Goal: Transaction & Acquisition: Obtain resource

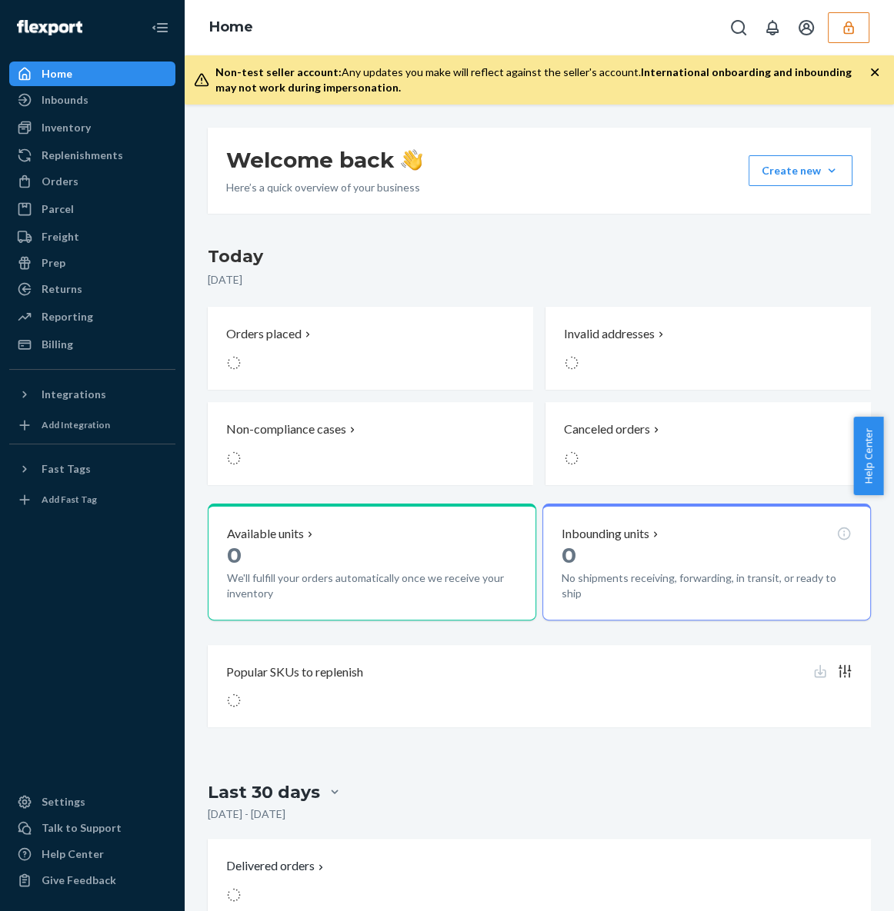
click at [835, 28] on button "button" at bounding box center [848, 27] width 42 height 31
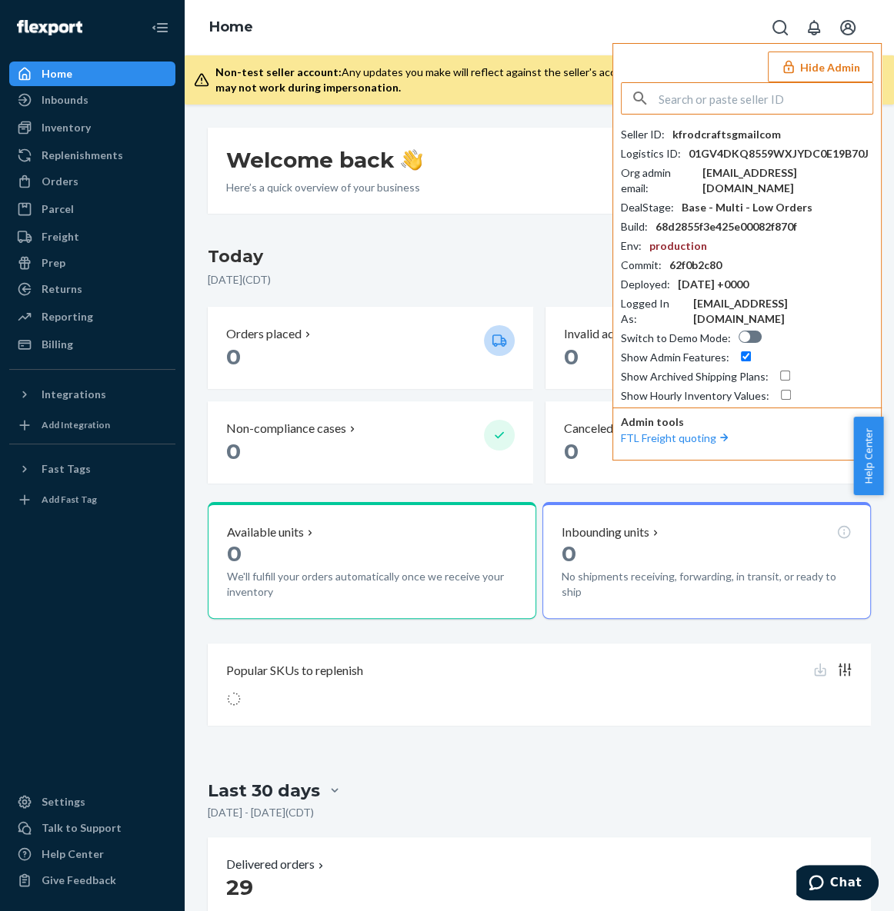
click at [702, 100] on input "text" at bounding box center [765, 98] width 214 height 31
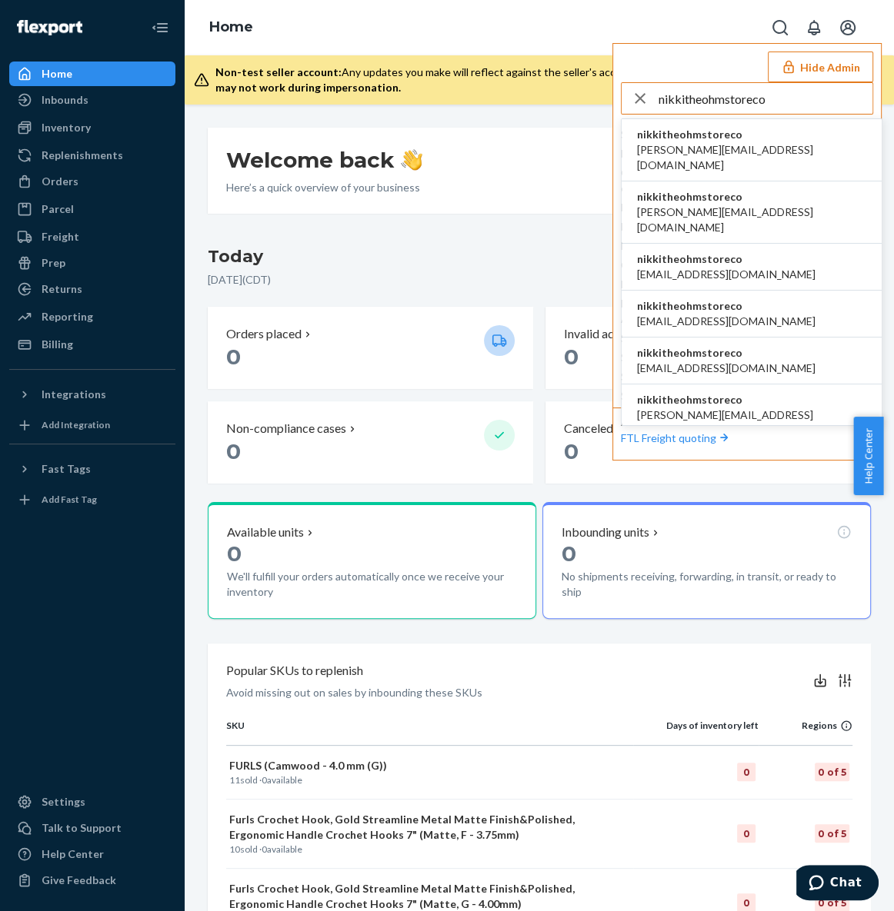
type input "nikkitheohmstoreco"
click at [701, 147] on span "[PERSON_NAME][EMAIL_ADDRESS][DOMAIN_NAME]" at bounding box center [751, 157] width 229 height 31
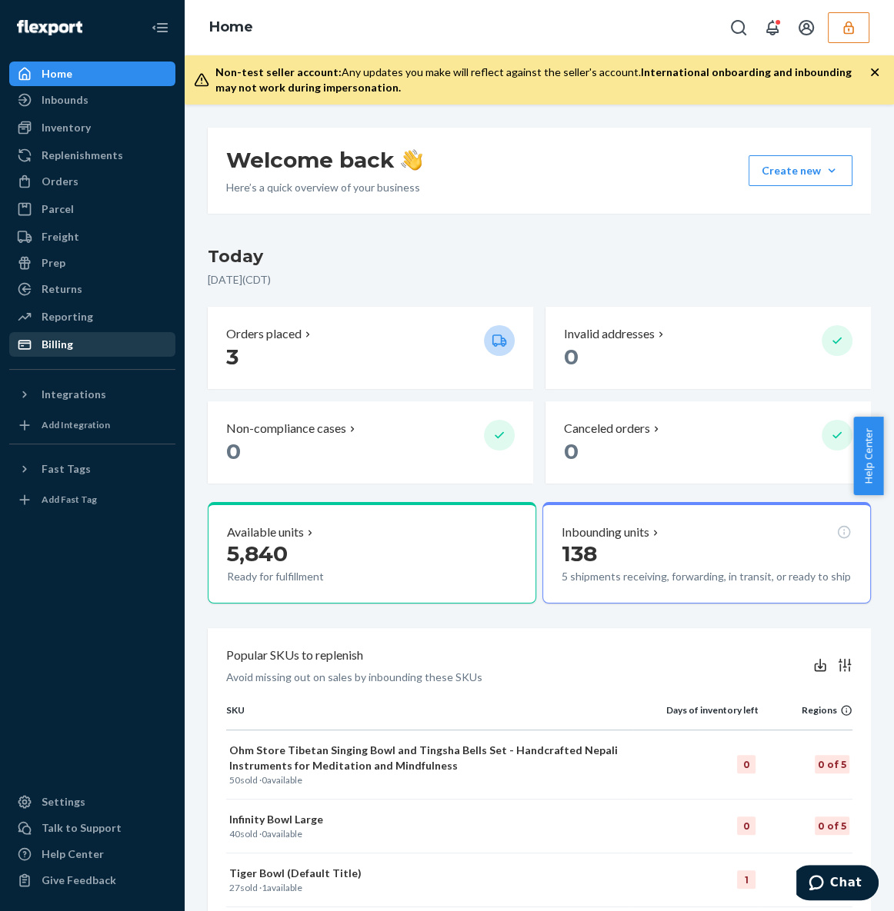
click at [96, 345] on div "Billing" at bounding box center [92, 345] width 163 height 22
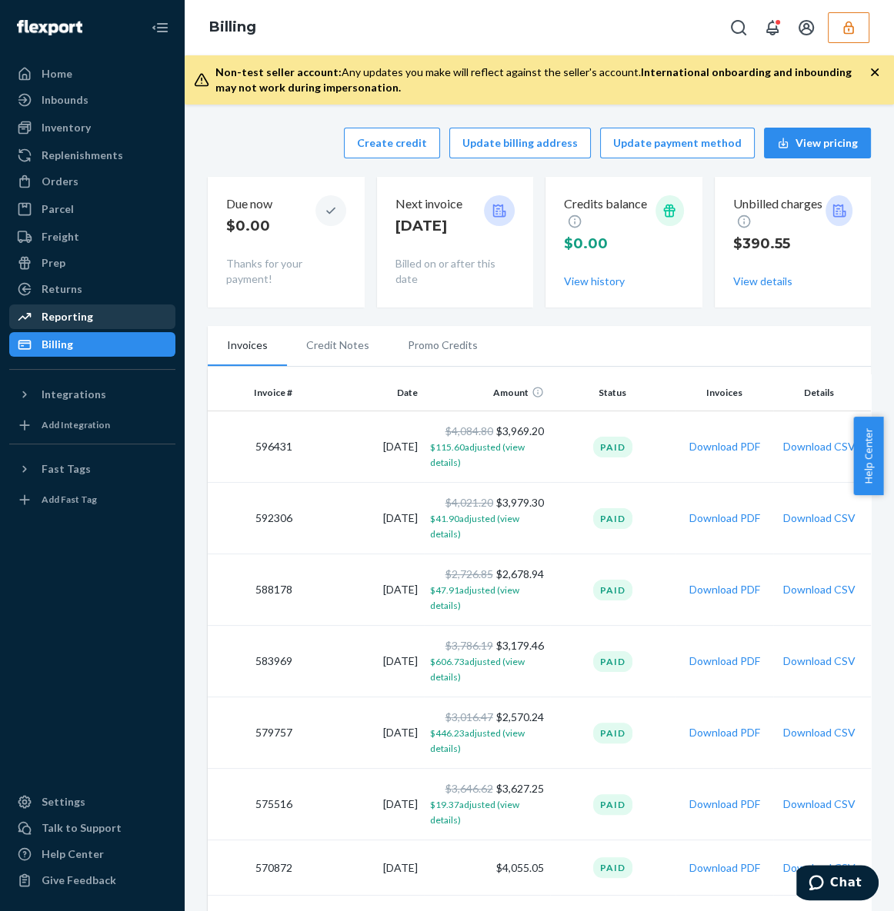
click at [120, 320] on div "Reporting" at bounding box center [92, 317] width 163 height 22
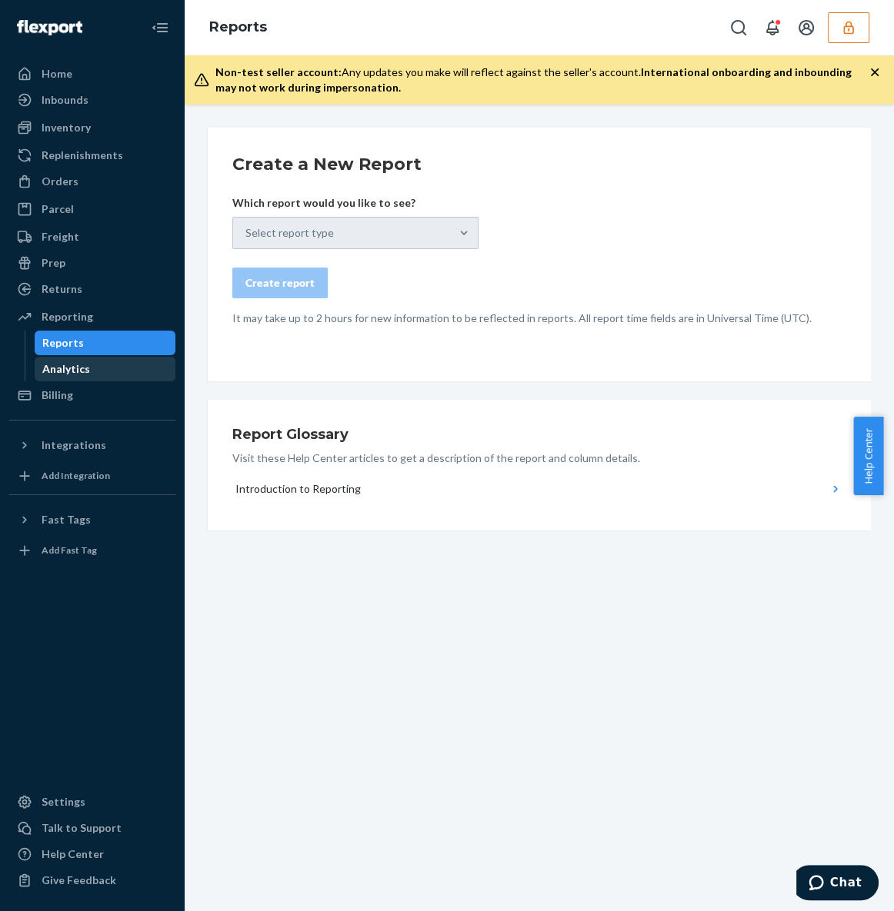
click at [98, 373] on div "Analytics" at bounding box center [105, 369] width 138 height 22
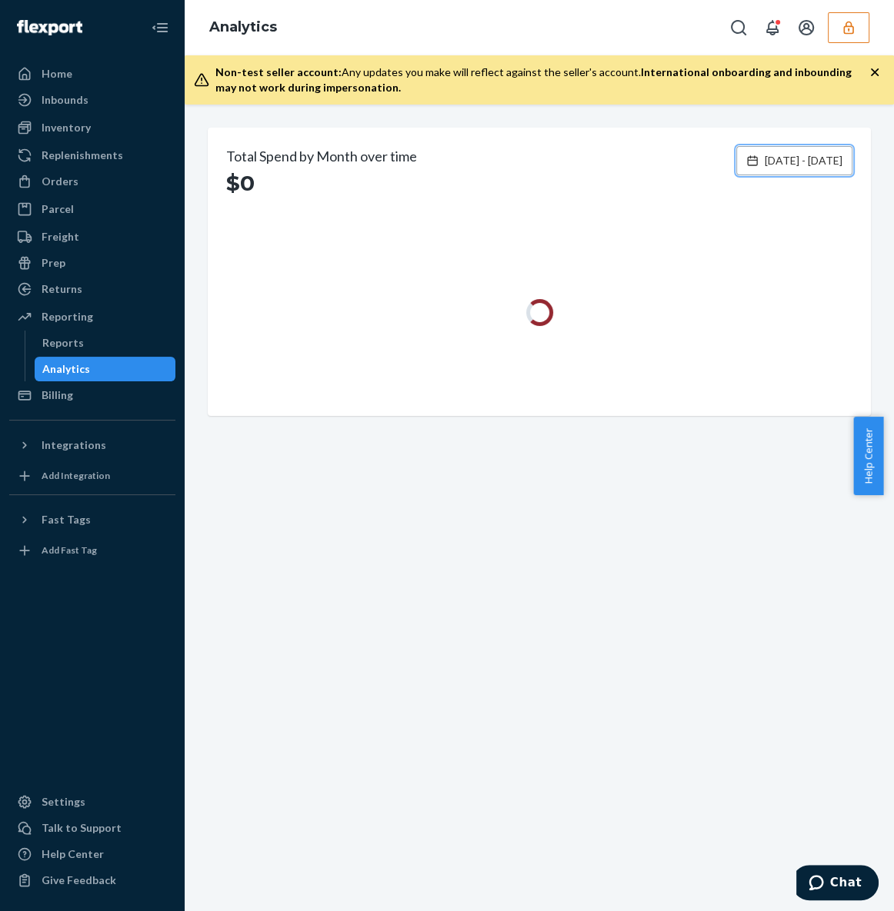
click at [767, 169] on button "[DATE] - [DATE]" at bounding box center [794, 160] width 116 height 29
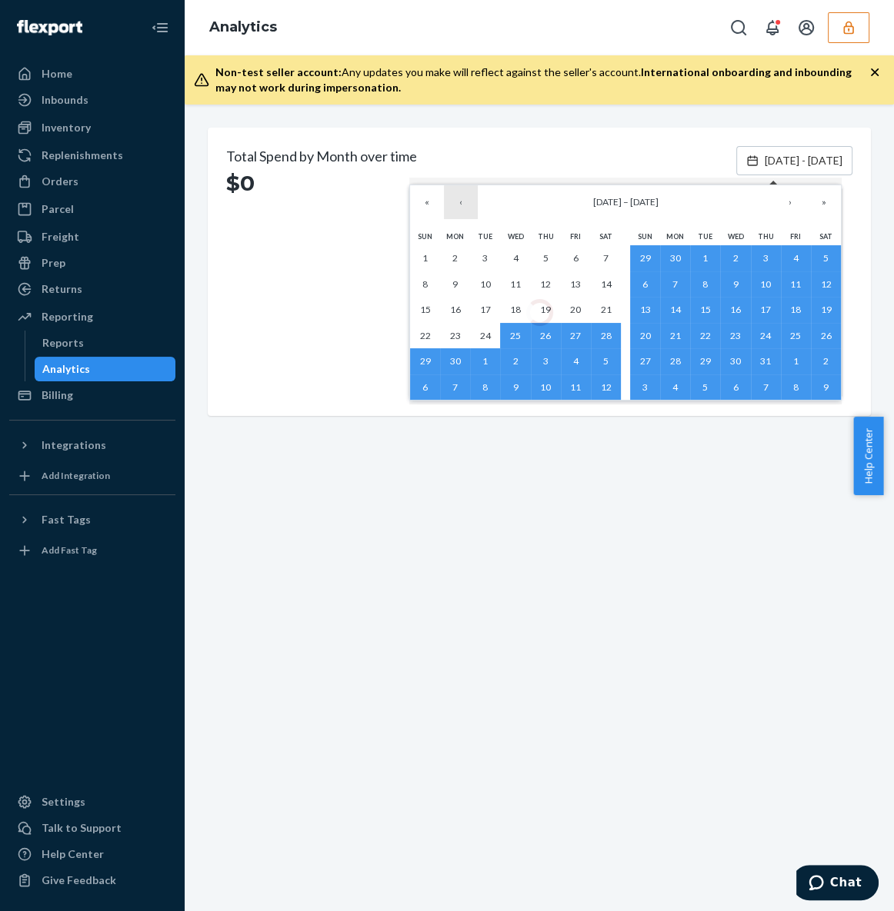
click at [459, 204] on button "‹" at bounding box center [461, 202] width 34 height 34
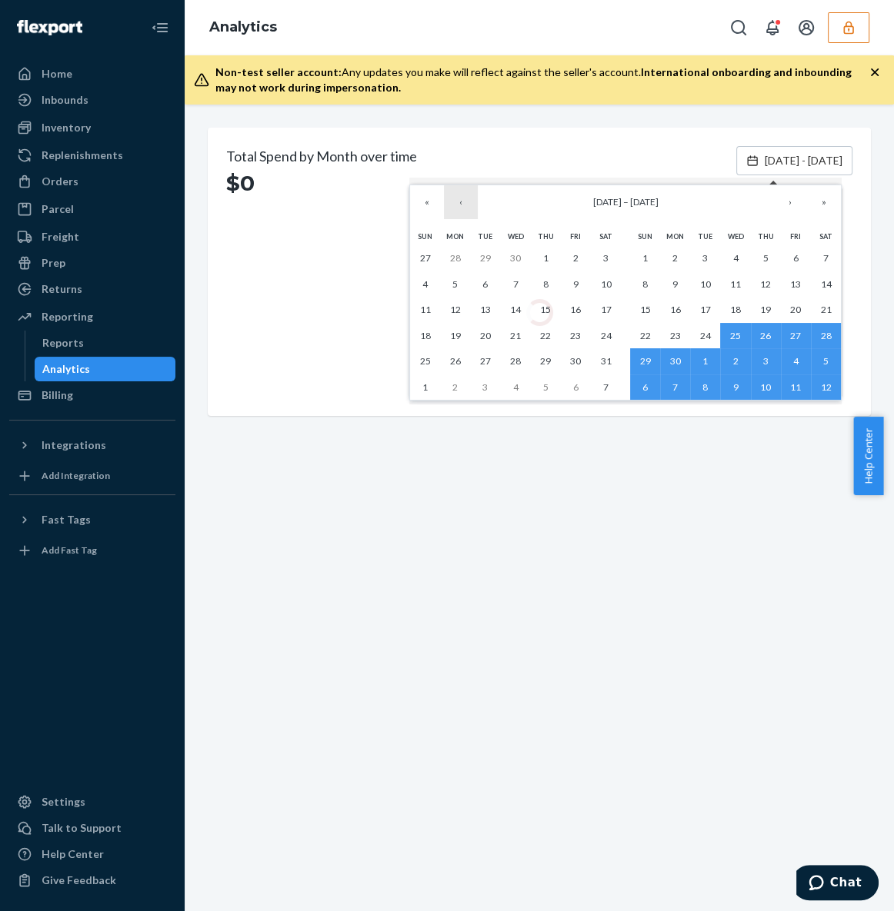
click at [460, 204] on button "‹" at bounding box center [461, 202] width 34 height 34
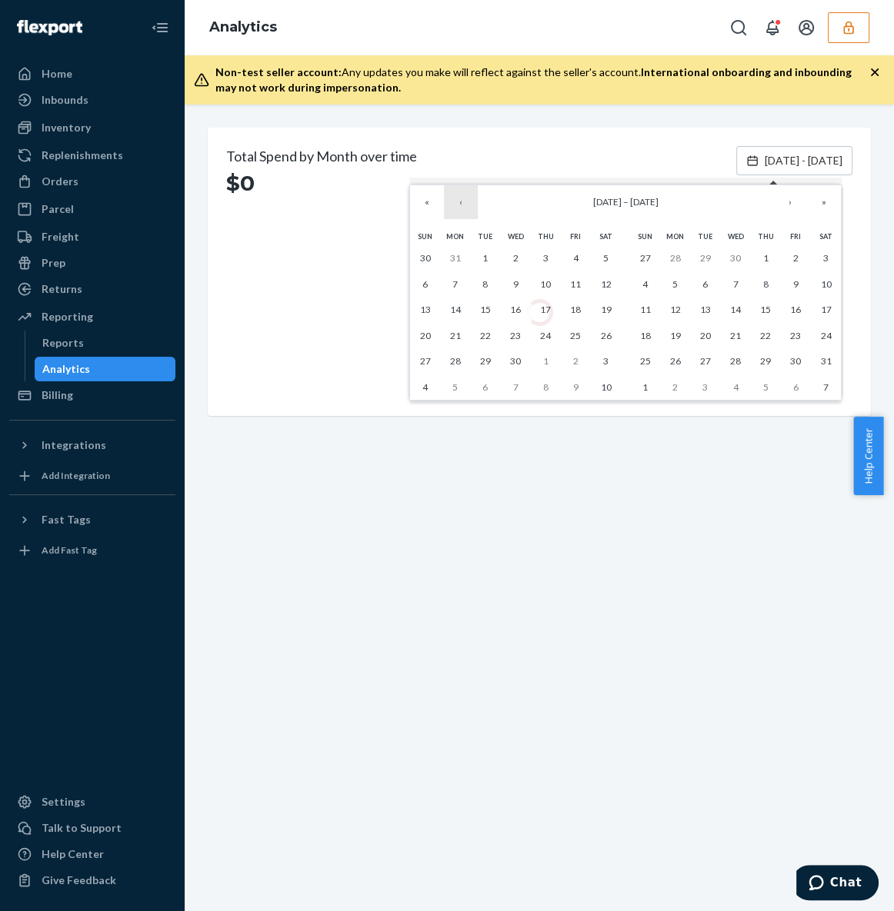
click at [459, 199] on button "‹" at bounding box center [461, 202] width 34 height 34
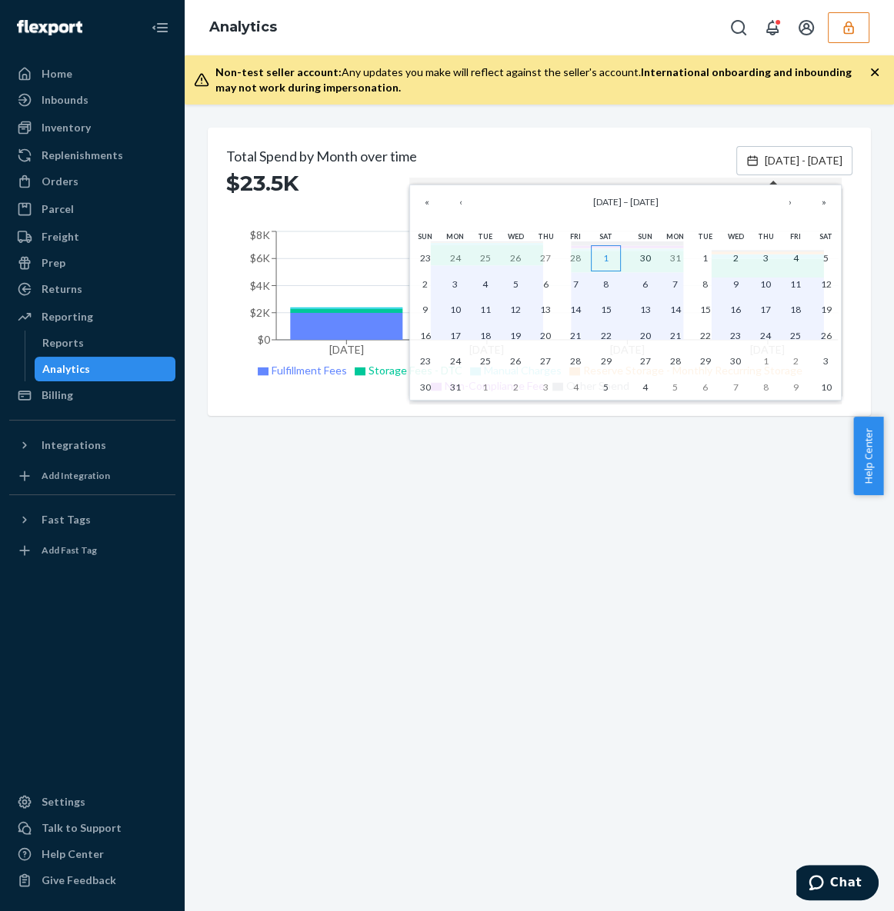
click at [598, 255] on button "1" at bounding box center [606, 258] width 30 height 26
click at [793, 195] on button "›" at bounding box center [790, 202] width 34 height 34
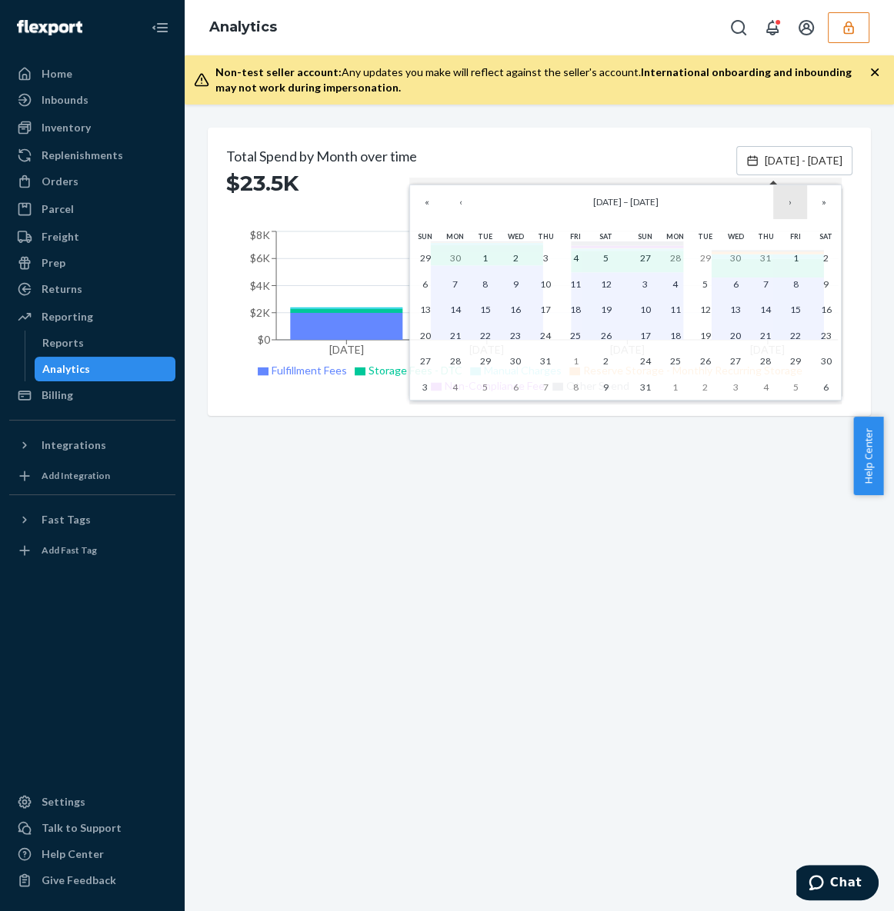
click at [793, 195] on button "›" at bounding box center [790, 202] width 34 height 34
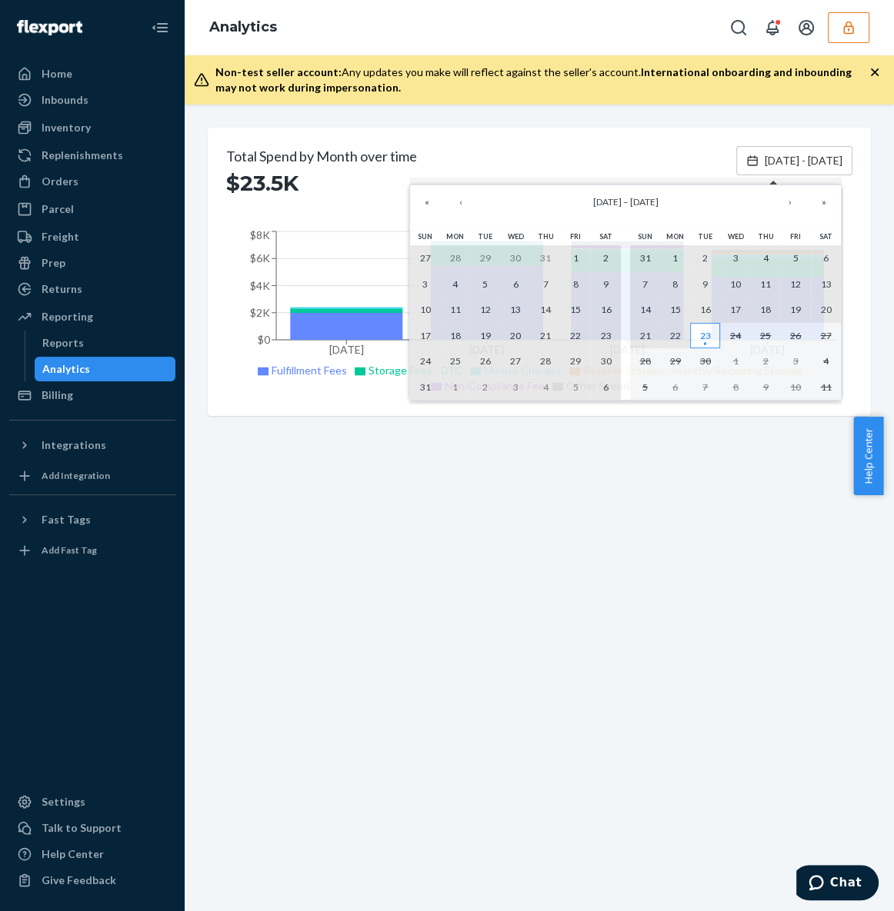
click at [702, 331] on abbr "23" at bounding box center [705, 336] width 11 height 12
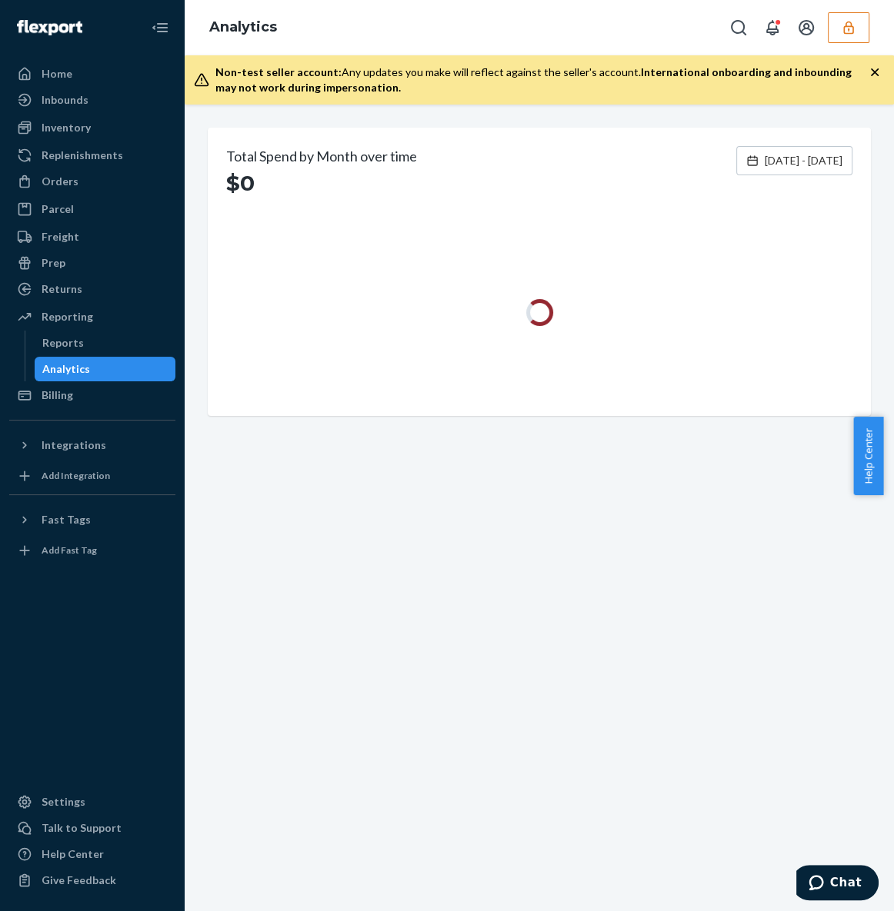
click at [590, 593] on div "Total Spend by Month over time $0 Mar 1, 2025 - Sep 23, 2025" at bounding box center [539, 508] width 709 height 807
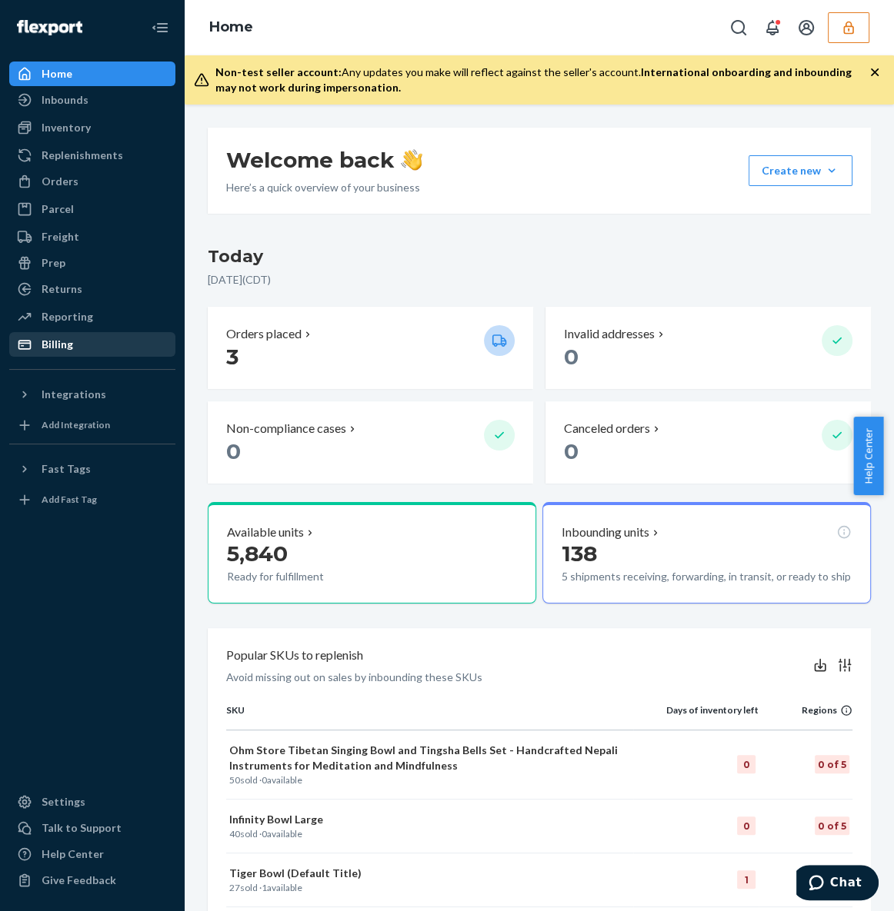
click at [80, 341] on div "Billing" at bounding box center [92, 345] width 163 height 22
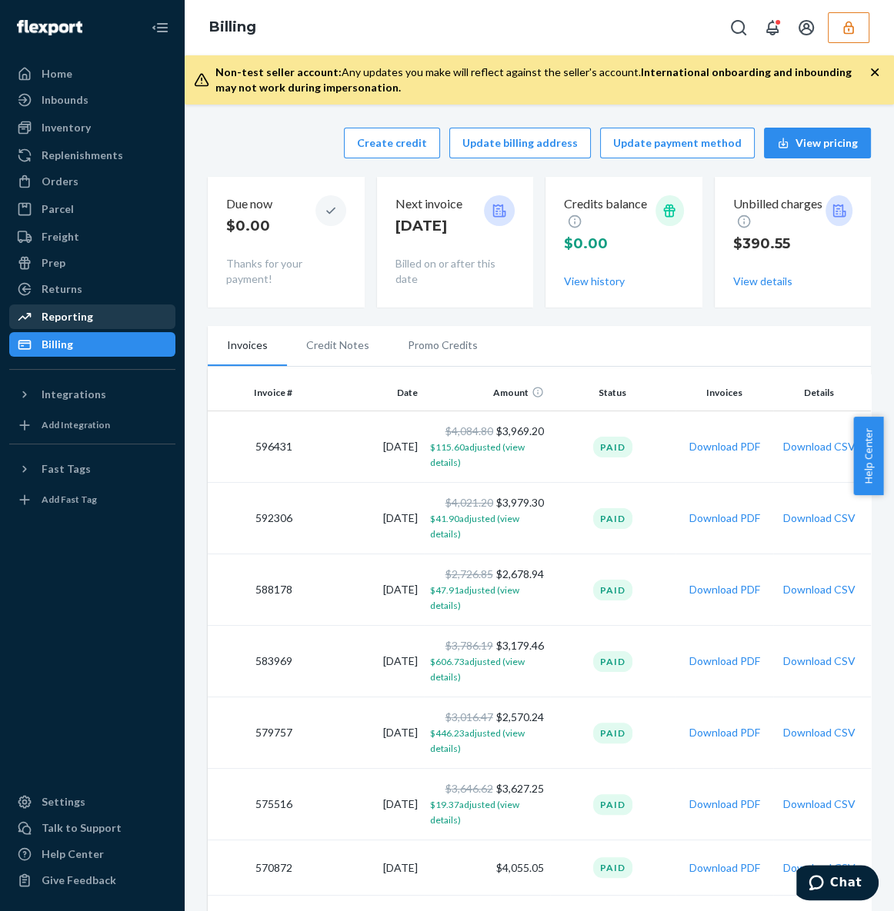
click at [113, 315] on div "Reporting" at bounding box center [92, 317] width 163 height 22
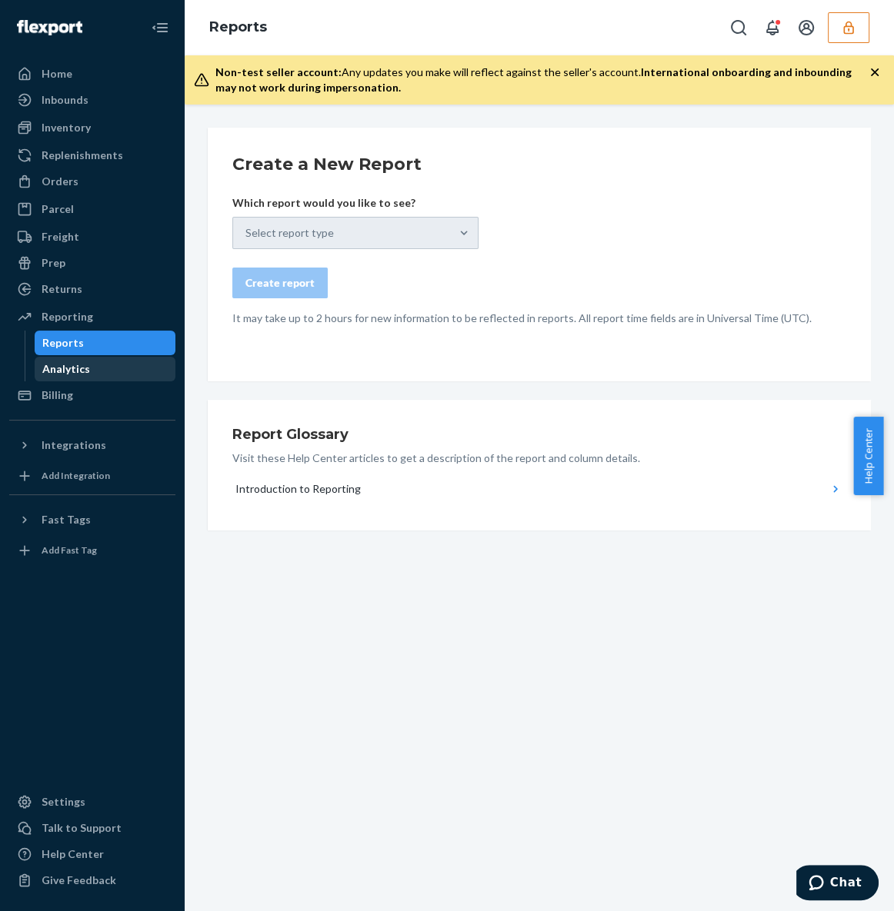
click at [85, 365] on div "Analytics" at bounding box center [66, 368] width 48 height 15
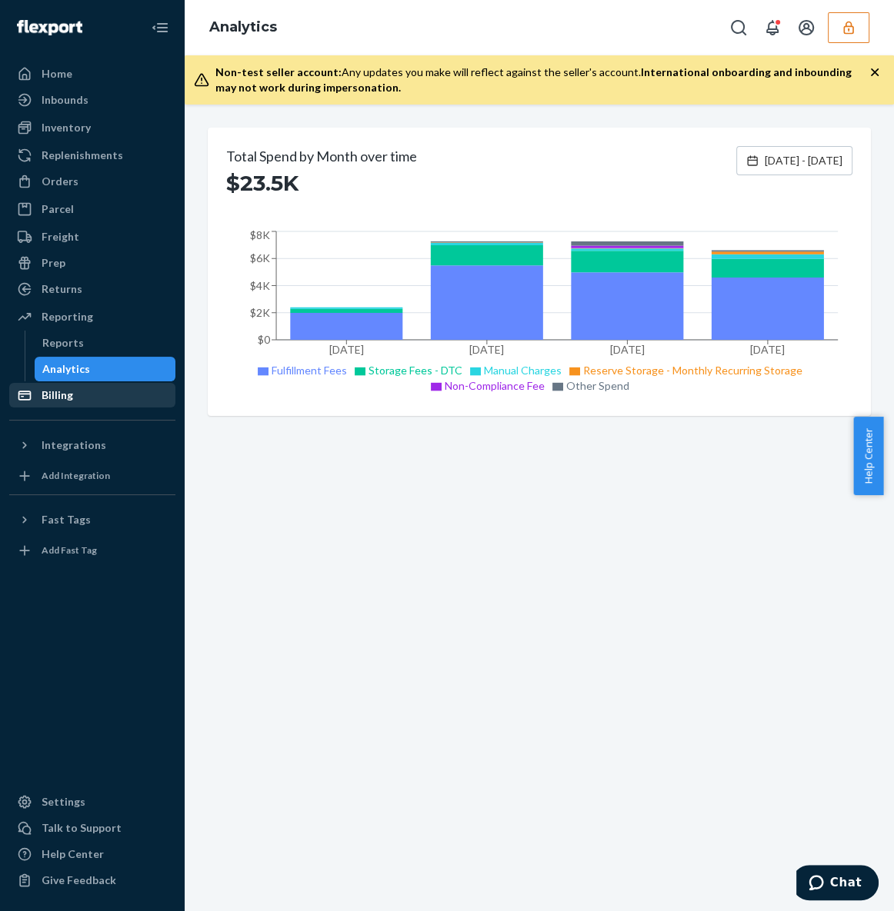
click at [95, 392] on div "Billing" at bounding box center [92, 396] width 163 height 22
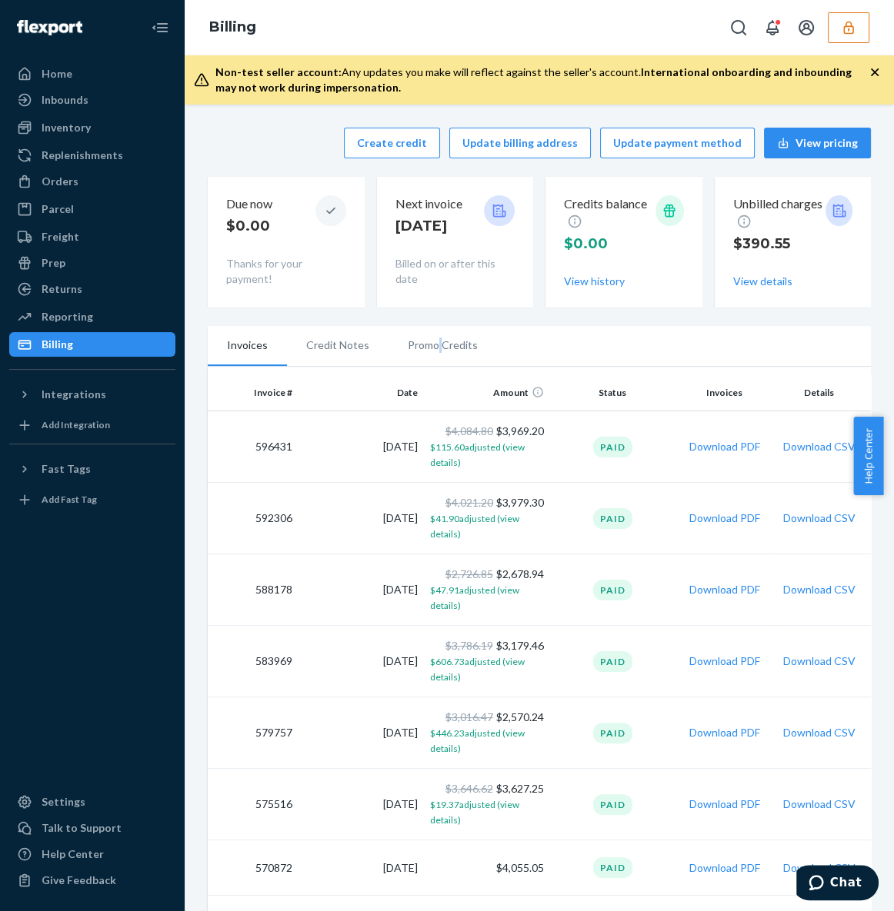
click at [435, 342] on li "Promo Credits" at bounding box center [442, 345] width 108 height 38
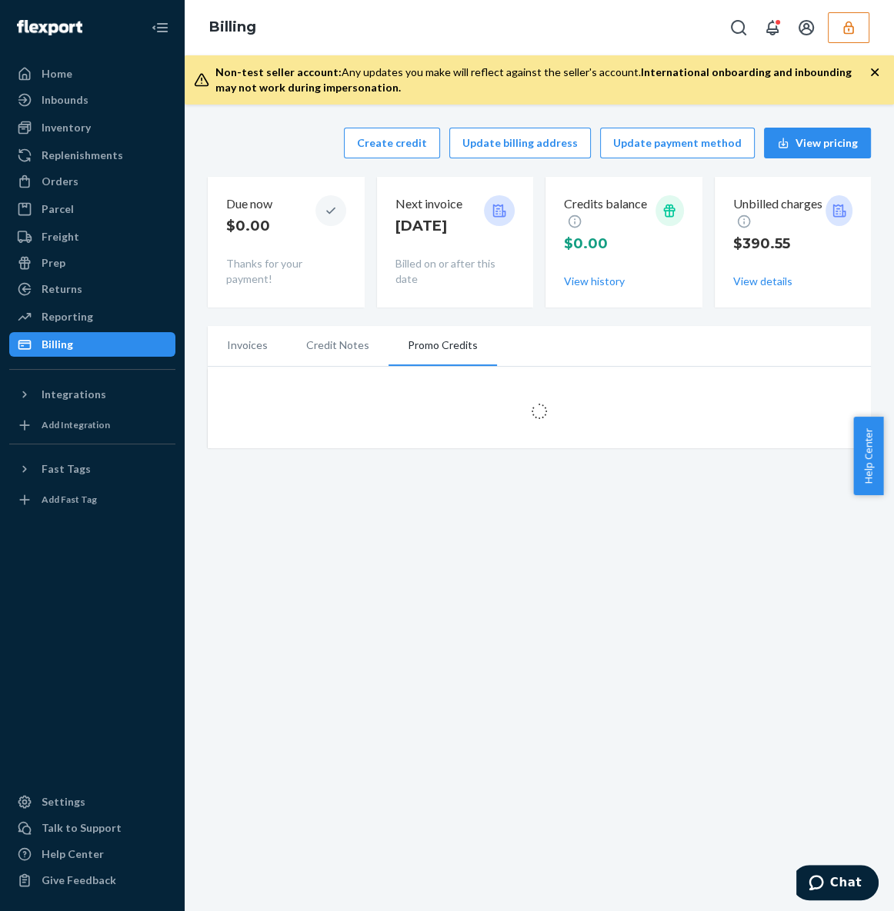
click at [260, 352] on li "Invoices" at bounding box center [247, 345] width 79 height 38
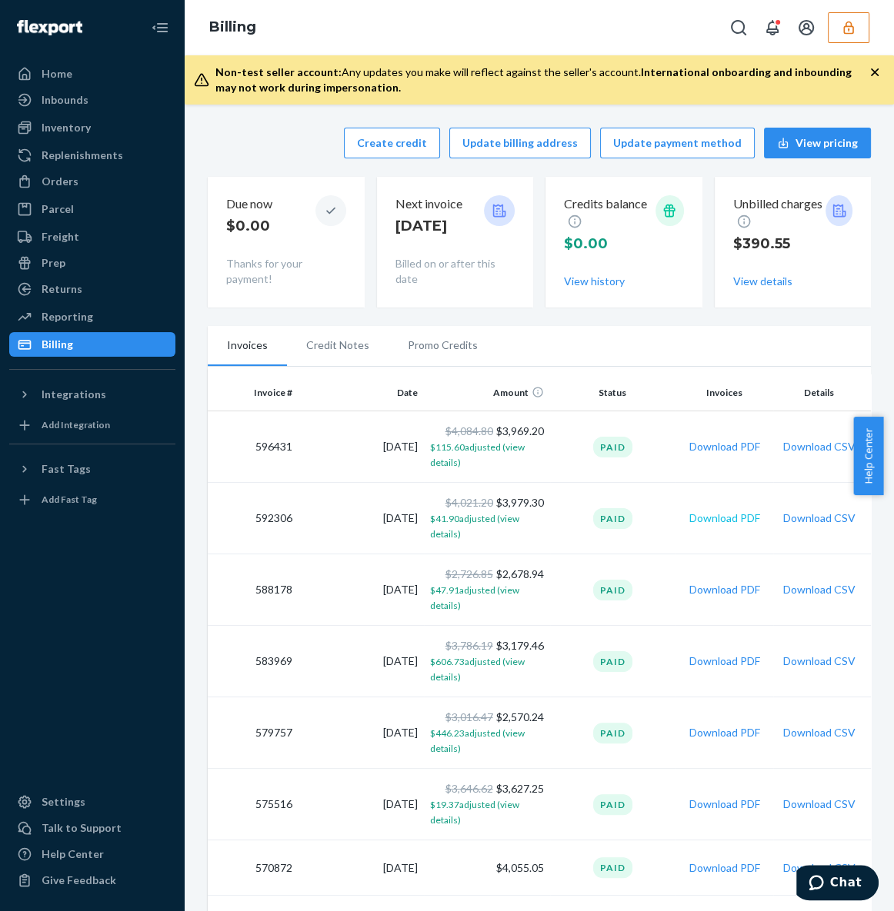
click at [721, 512] on button "Download PDF" at bounding box center [723, 518] width 71 height 15
click at [801, 521] on button "Download CSV" at bounding box center [818, 518] width 72 height 15
click at [95, 307] on div "Reporting" at bounding box center [92, 317] width 163 height 22
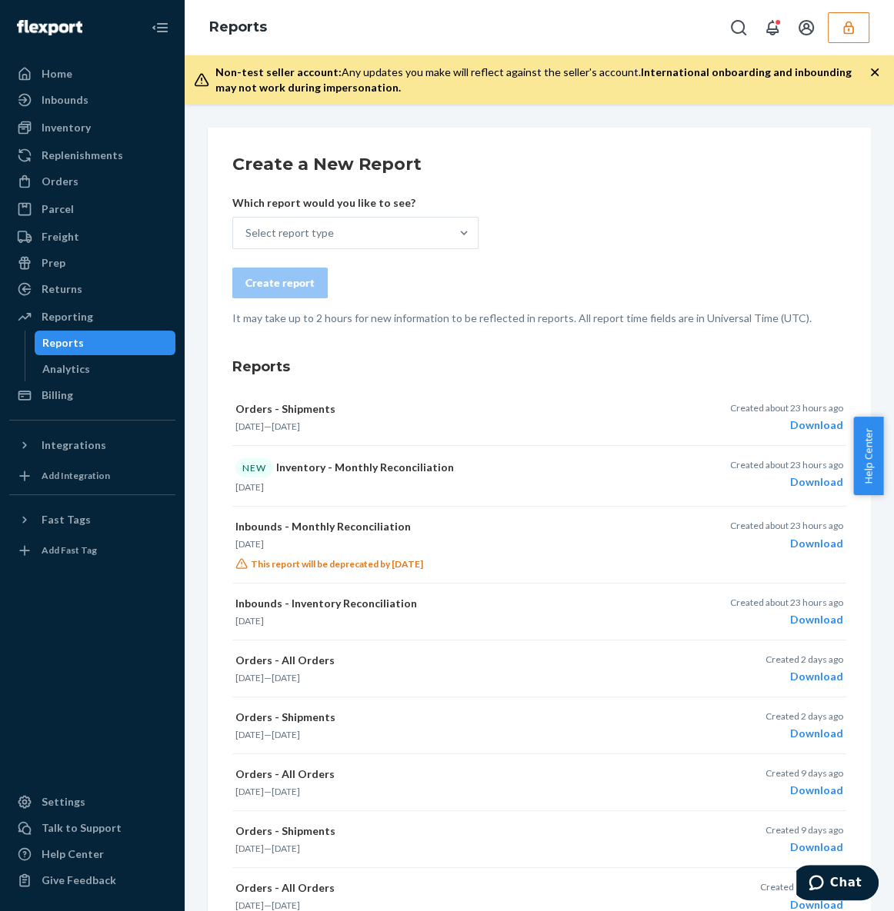
click at [434, 364] on h3 "Reports" at bounding box center [539, 367] width 614 height 20
click at [741, 28] on icon "Open Search Box" at bounding box center [738, 27] width 18 height 18
click at [592, 41] on div at bounding box center [631, 27] width 246 height 31
click at [599, 27] on input "Search Input" at bounding box center [624, 27] width 189 height 15
paste input "kfrodcraftsgmailcom"
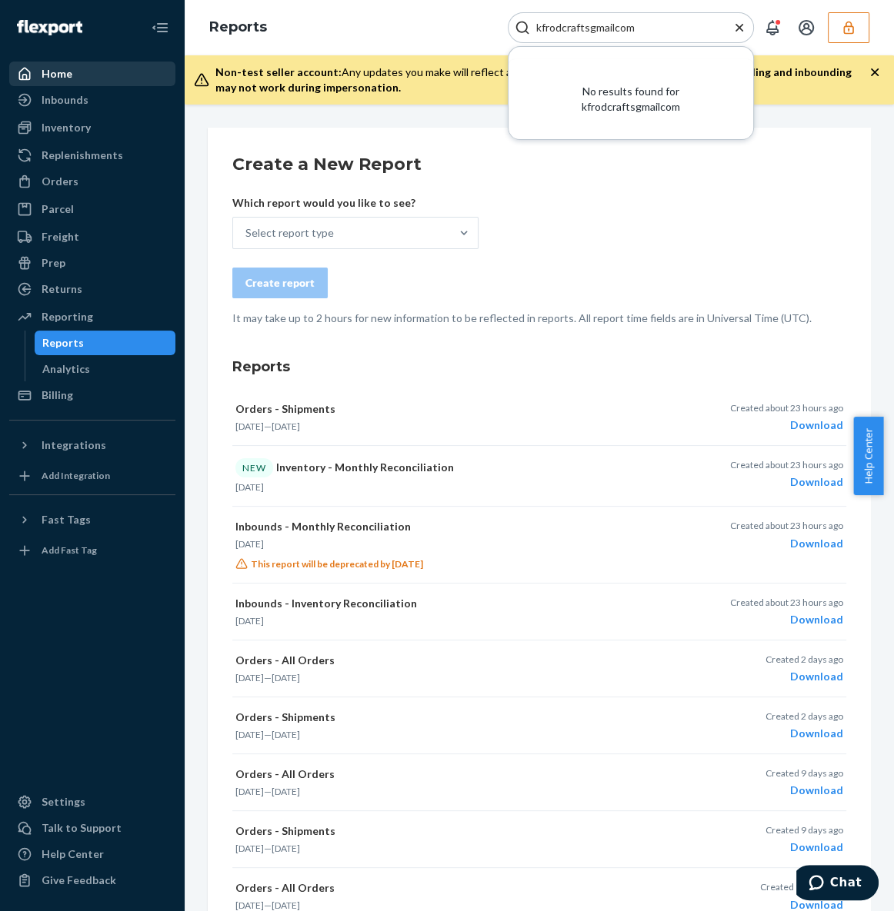
type input "kfrodcraftsgmailcom"
click at [41, 63] on div "Home" at bounding box center [92, 74] width 163 height 22
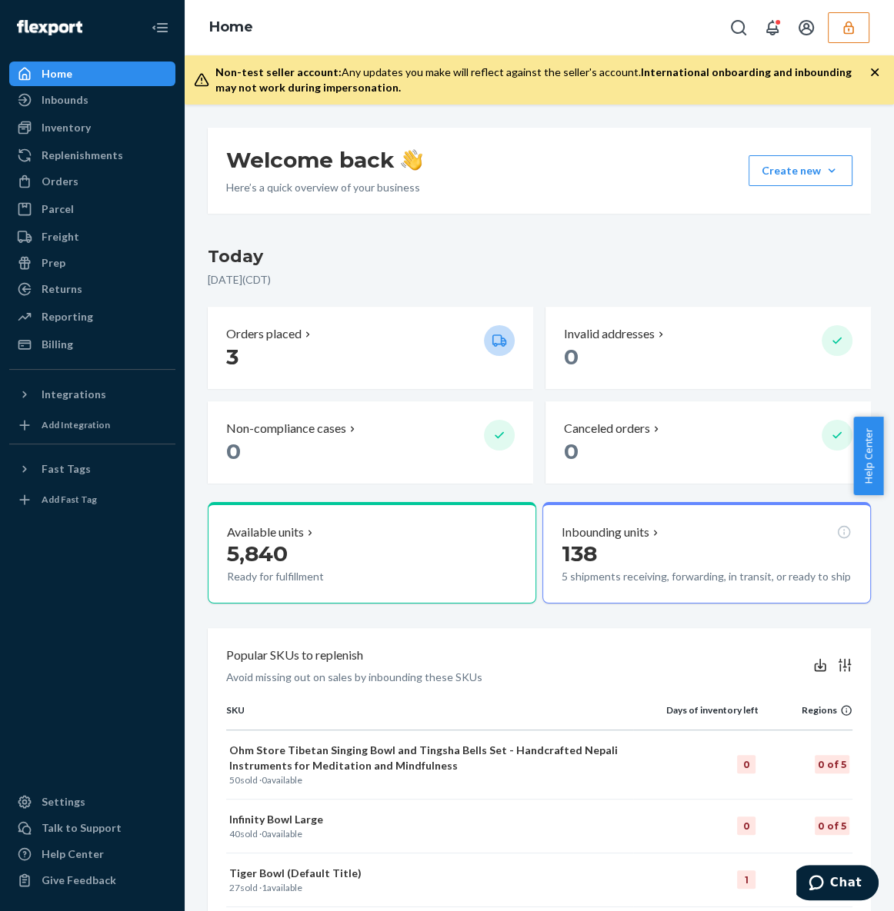
click at [832, 39] on button "button" at bounding box center [848, 27] width 42 height 31
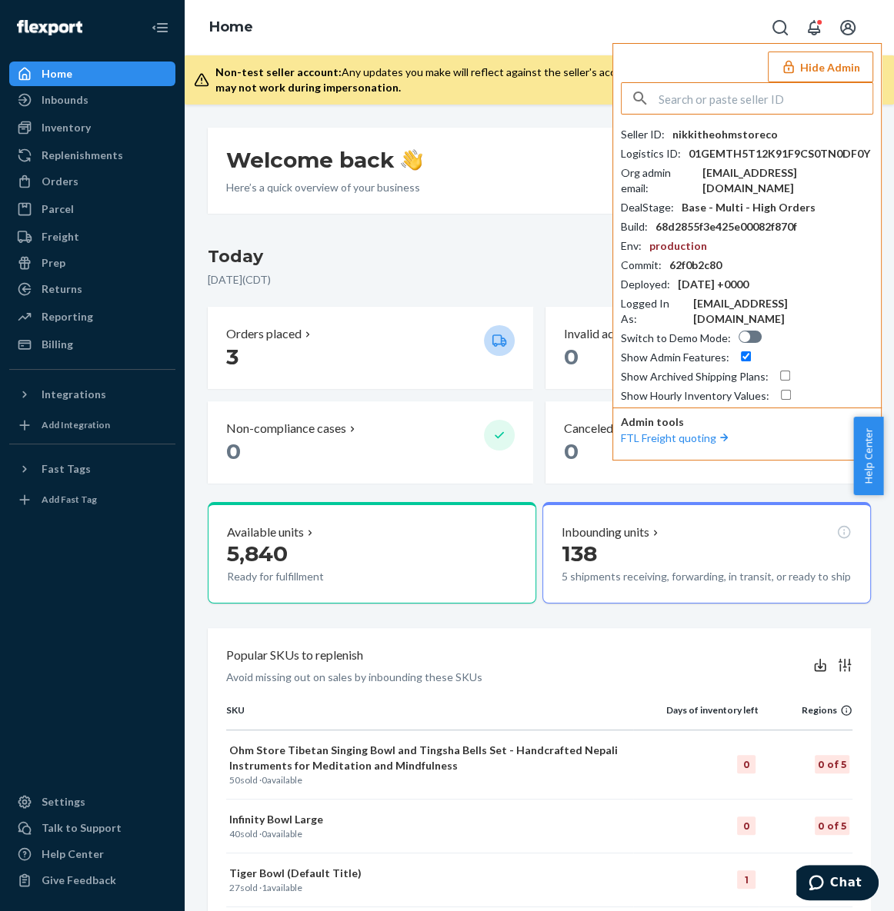
click at [744, 96] on input "text" at bounding box center [765, 98] width 214 height 31
type input "kfrodcraftsgmailcom"
click at [671, 143] on span "[EMAIL_ADDRESS][DOMAIN_NAME]" at bounding box center [726, 149] width 178 height 15
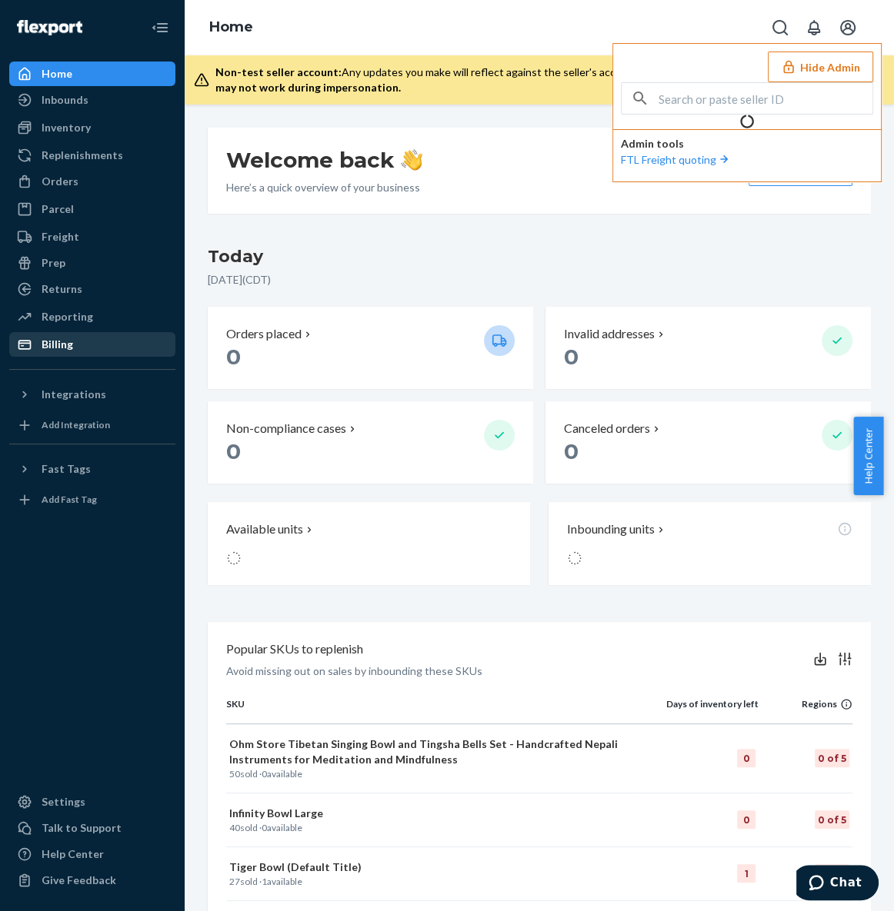
click at [99, 342] on div "Billing" at bounding box center [92, 345] width 163 height 22
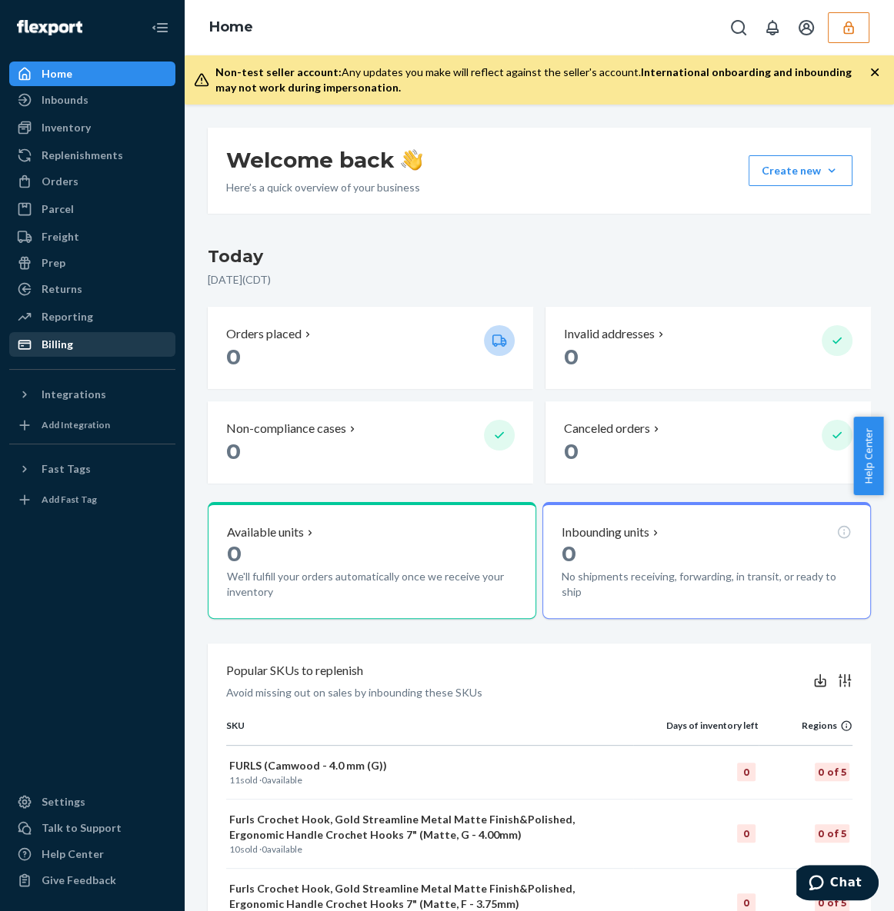
click at [71, 345] on div "Billing" at bounding box center [58, 344] width 32 height 15
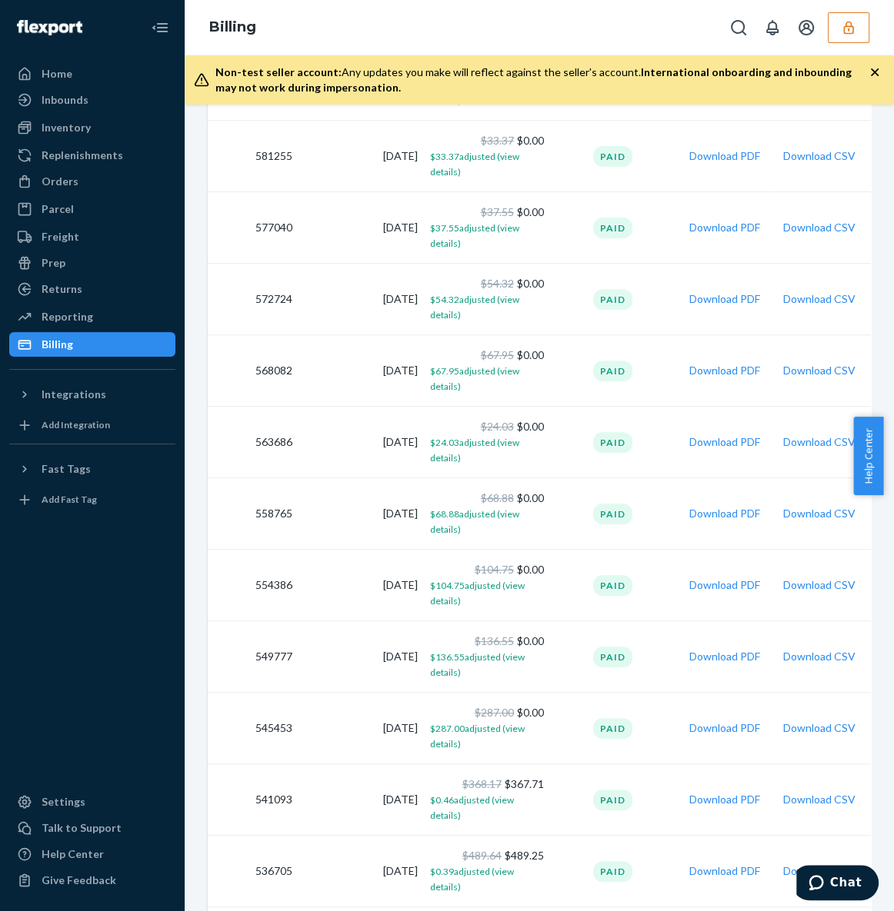
scroll to position [699, 0]
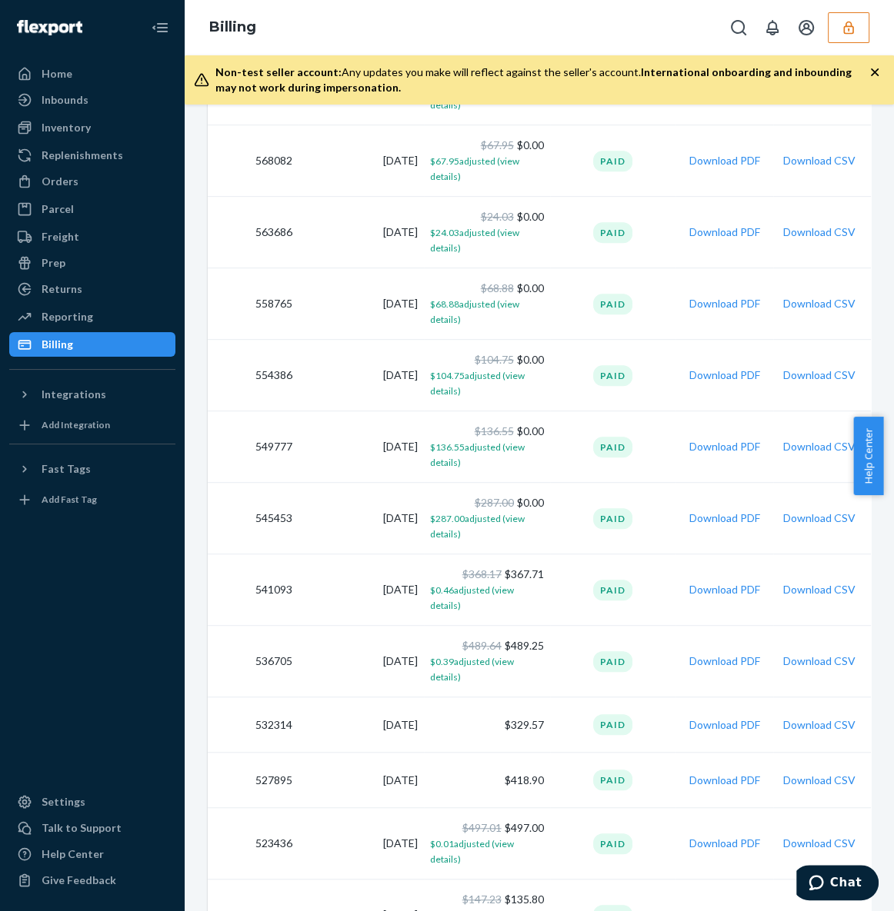
click at [278, 444] on td "549777" at bounding box center [253, 447] width 91 height 72
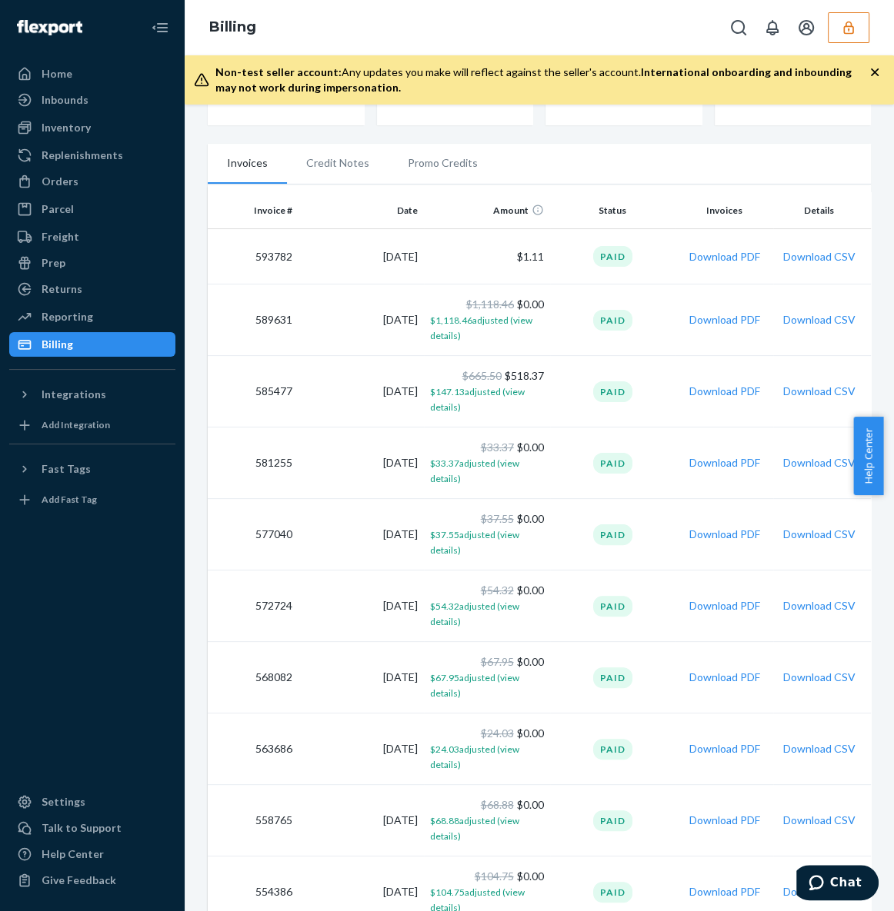
scroll to position [0, 0]
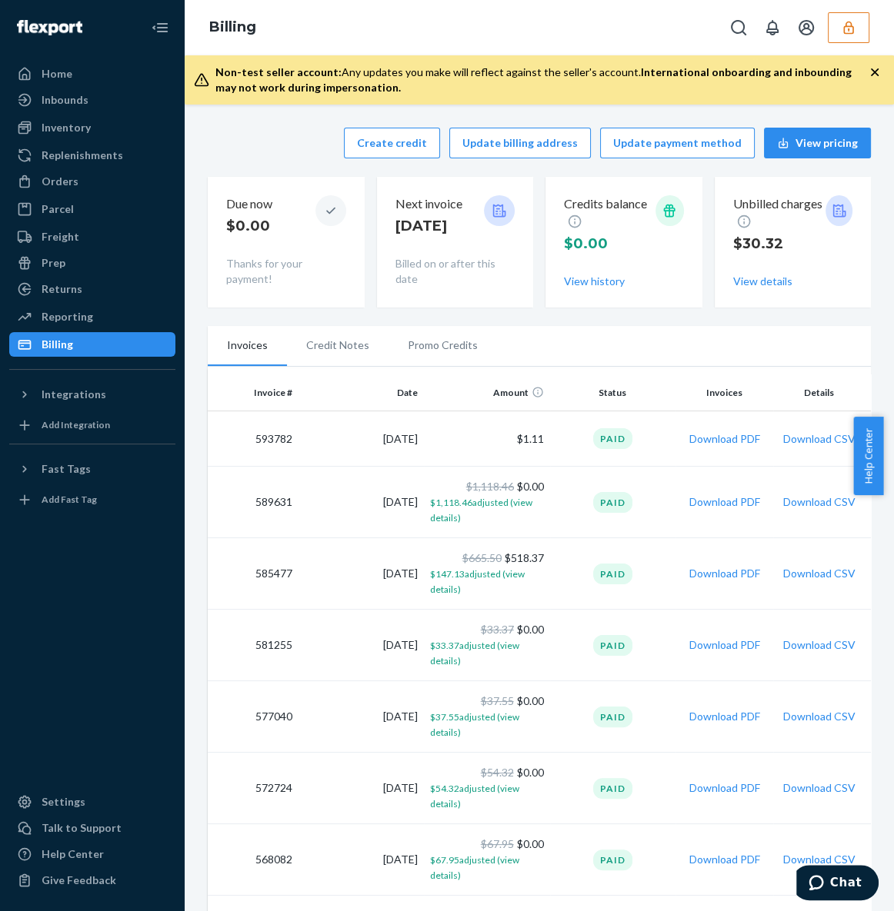
click at [281, 311] on div "Create credit Update billing address Update payment method View pricing Due now…" at bounding box center [539, 217] width 663 height 198
